Goal: Transaction & Acquisition: Purchase product/service

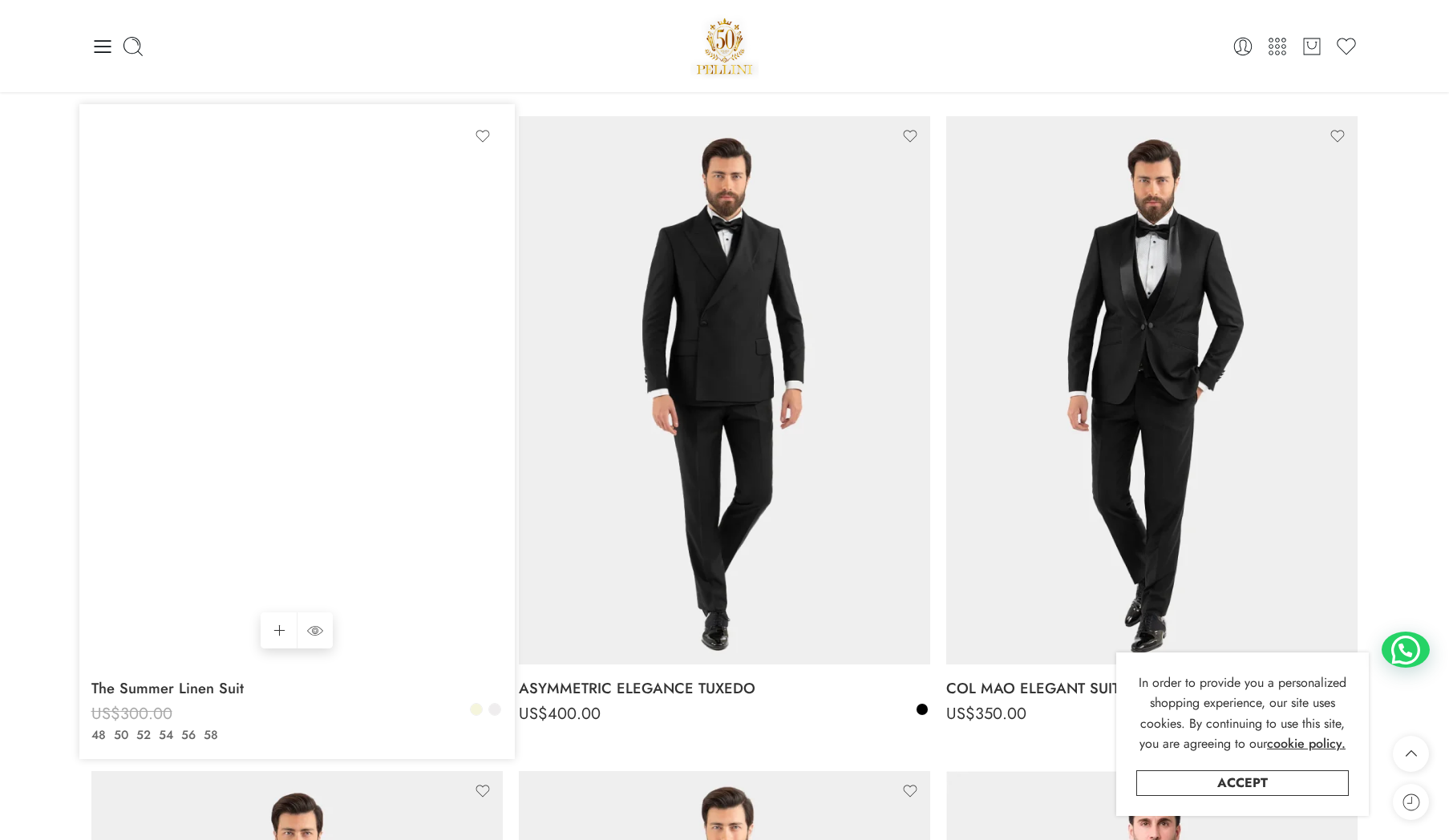
scroll to position [745, 0]
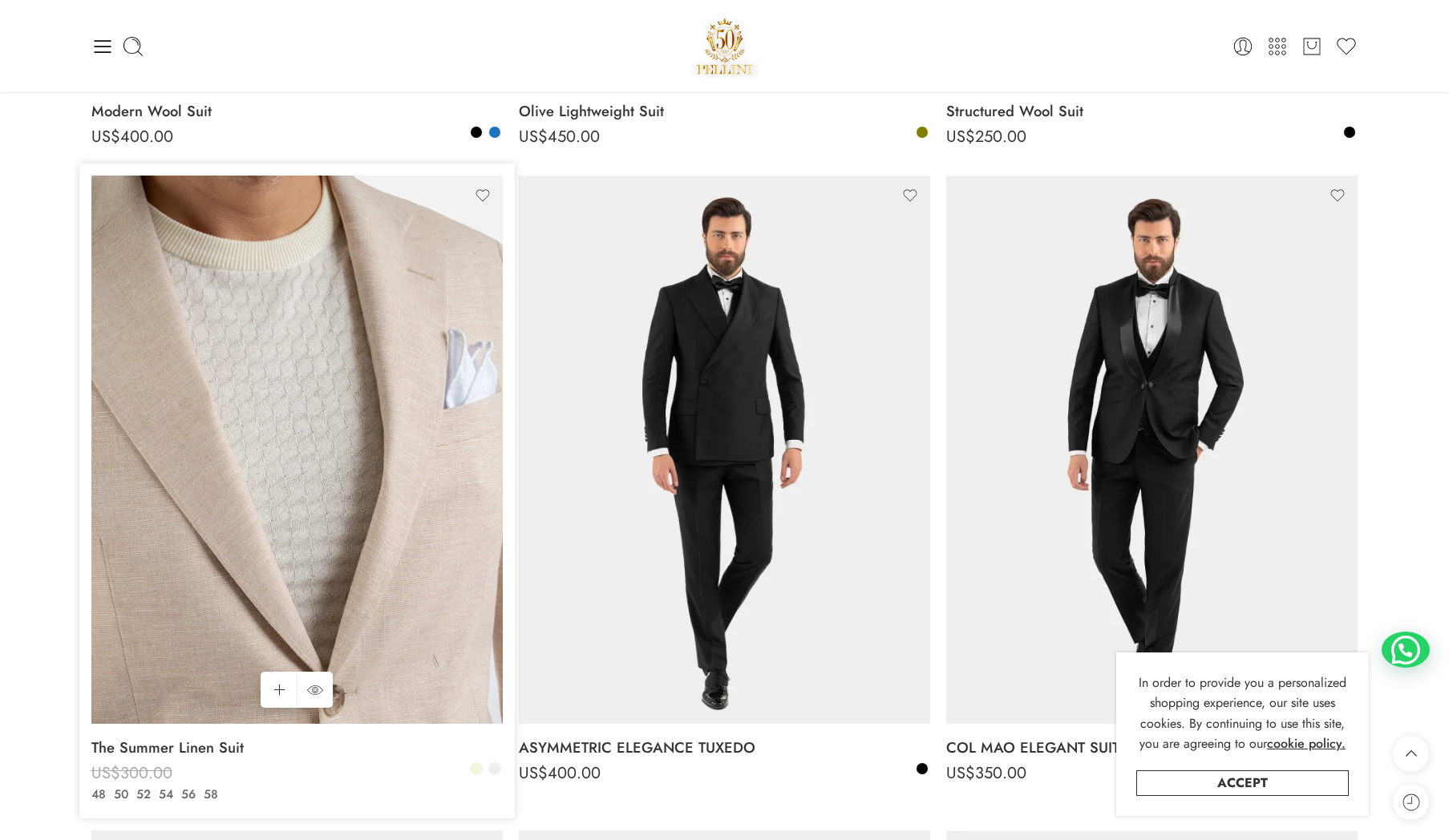
click at [317, 372] on img at bounding box center [297, 449] width 412 height 548
click at [347, 673] on img at bounding box center [297, 449] width 412 height 548
click at [395, 714] on img at bounding box center [297, 449] width 412 height 548
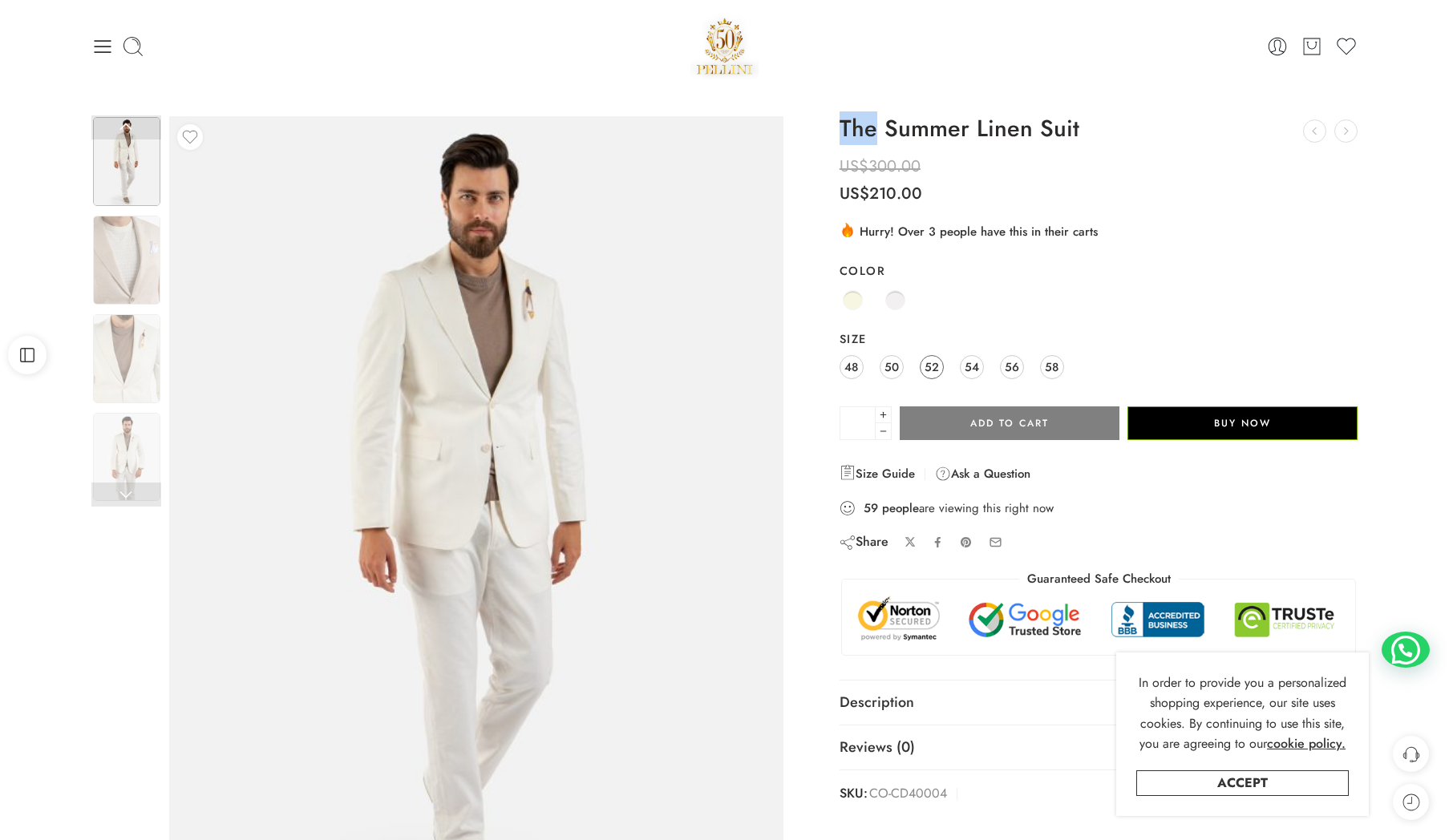
click at [930, 368] on span "52" at bounding box center [931, 366] width 14 height 22
click at [936, 369] on span "52" at bounding box center [931, 366] width 14 height 22
click at [935, 366] on span "52" at bounding box center [931, 366] width 14 height 22
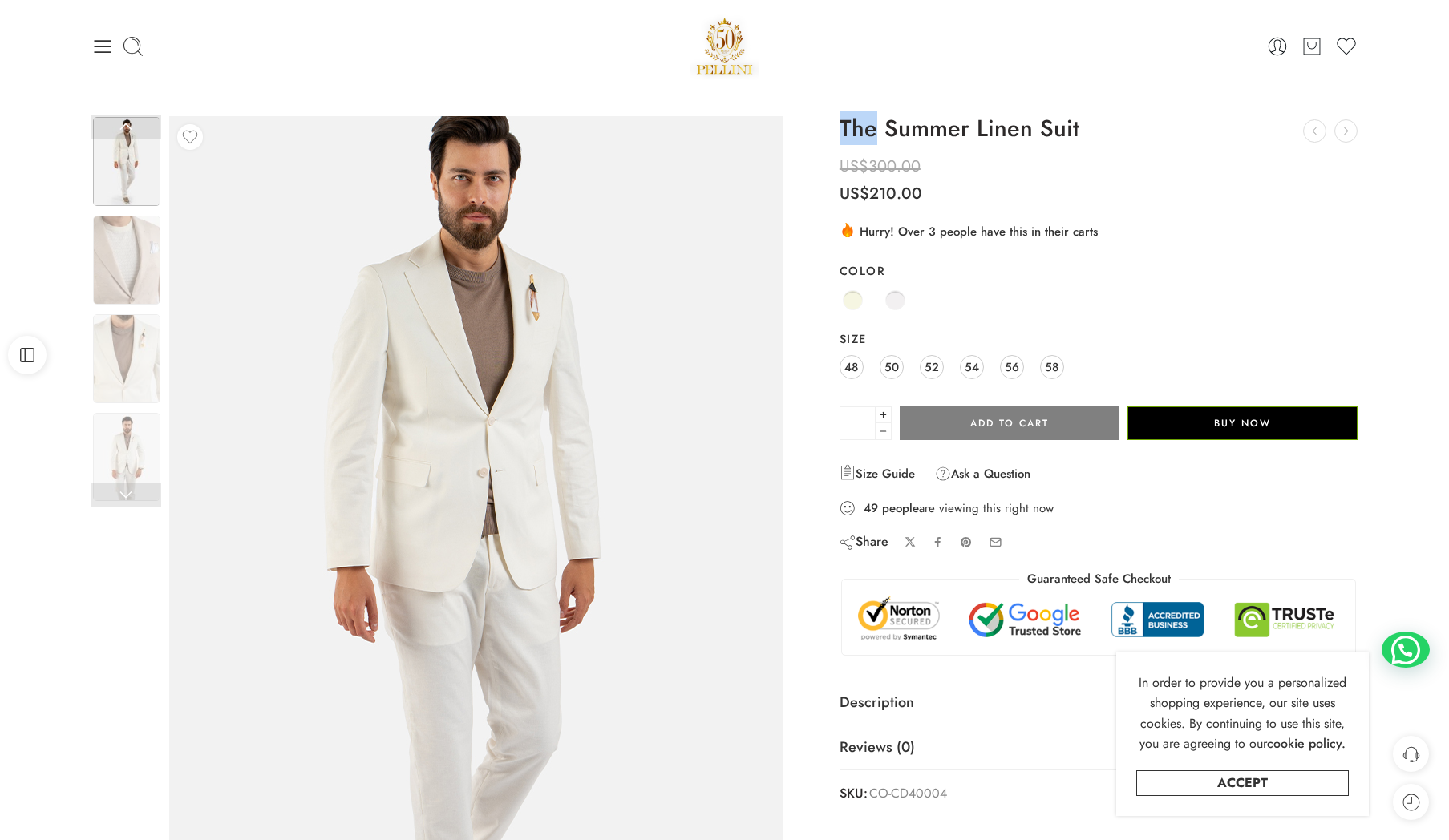
click at [504, 308] on img at bounding box center [471, 563] width 722 height 962
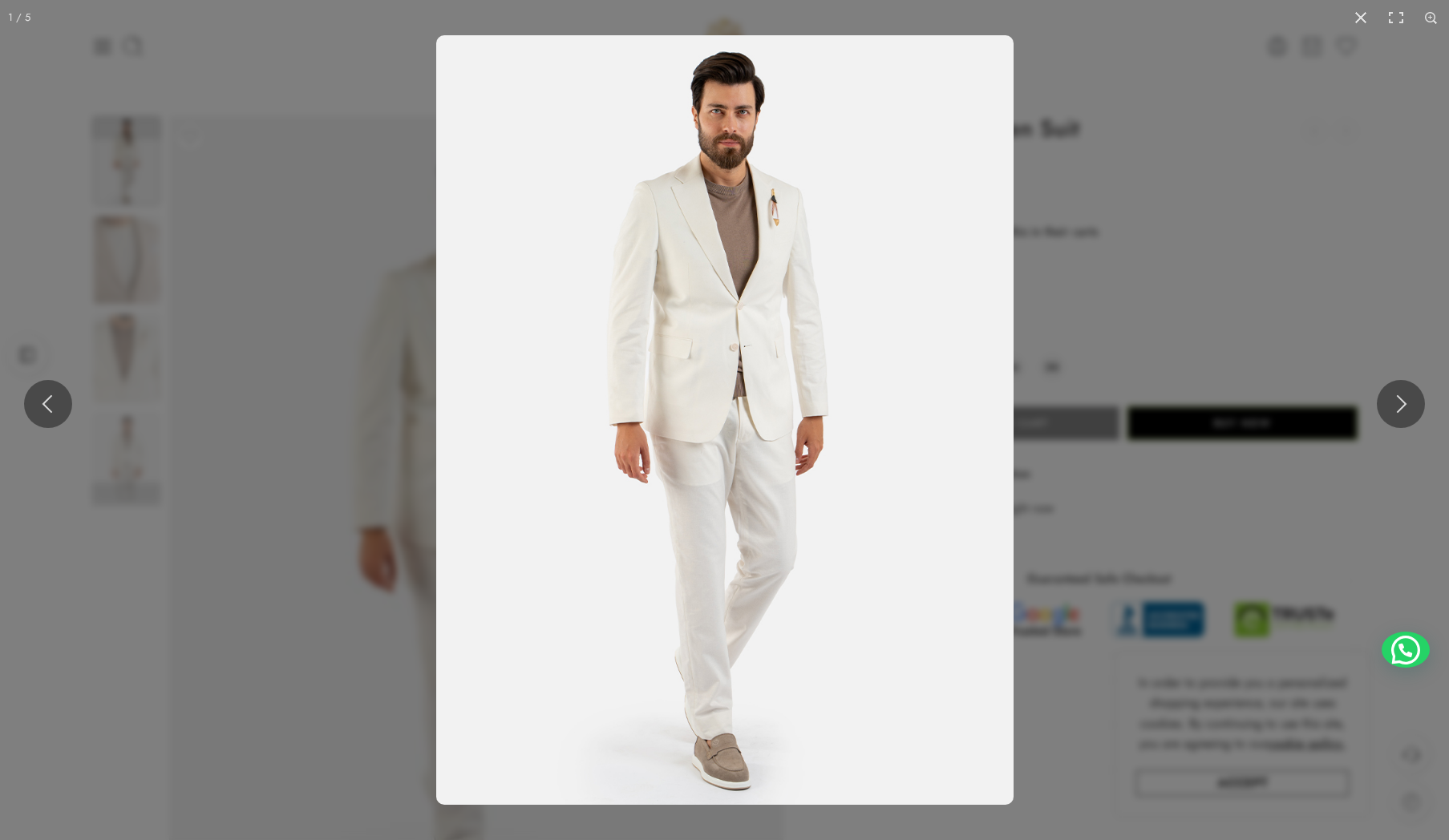
click at [657, 312] on img at bounding box center [724, 420] width 577 height 770
